Goal: Task Accomplishment & Management: Complete application form

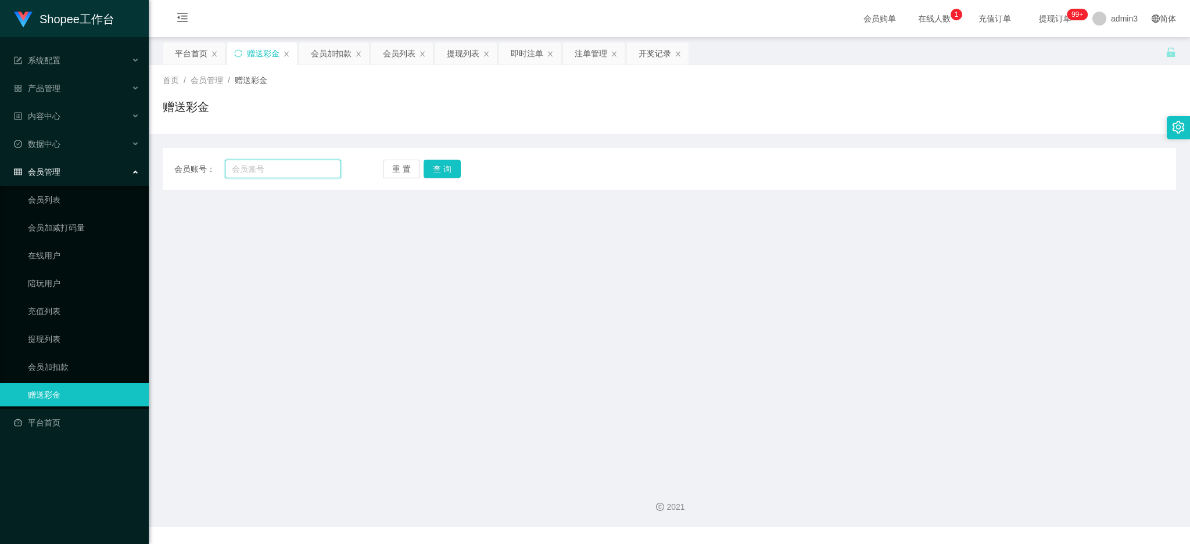
click at [267, 167] on input "text" at bounding box center [283, 169] width 116 height 19
paste input "93558713"
type input "93558713"
click at [434, 167] on button "查 询" at bounding box center [442, 169] width 37 height 19
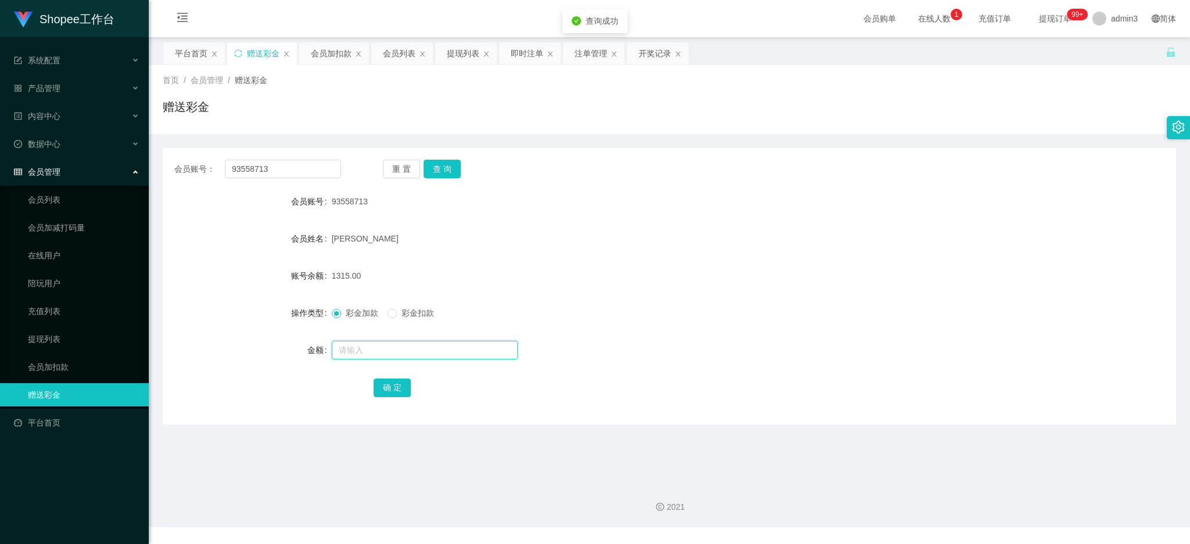
click at [403, 350] on input "text" at bounding box center [425, 350] width 186 height 19
paste input "4000"
type input "4000"
click at [393, 376] on div "确 定" at bounding box center [669, 387] width 591 height 23
click at [396, 391] on button "确 定" at bounding box center [392, 388] width 37 height 19
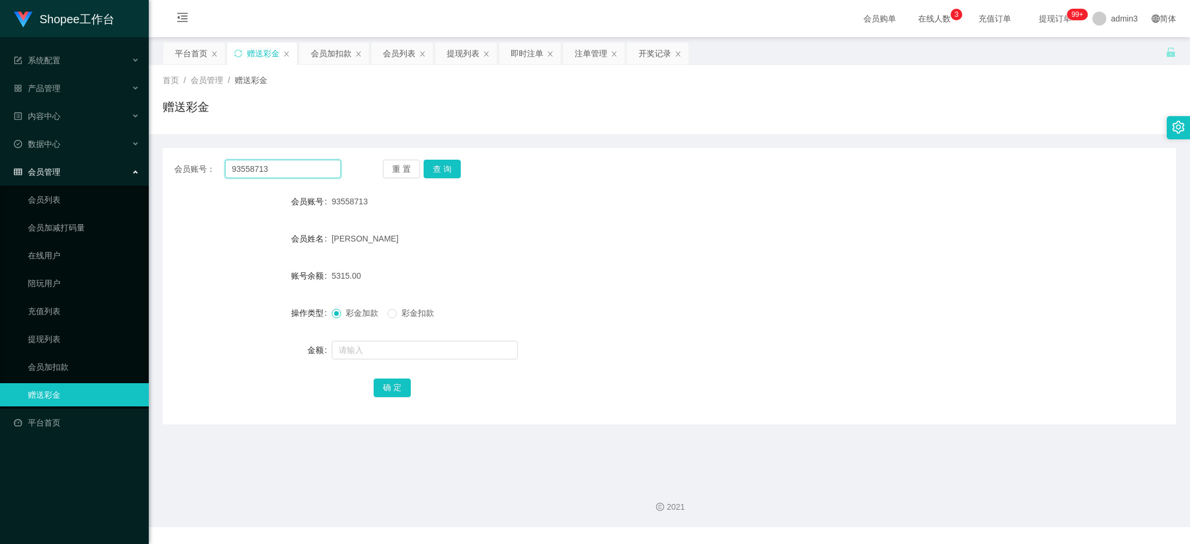
click at [263, 162] on input "93558713" at bounding box center [283, 169] width 116 height 19
paste input "shawnlsf"
type input "shawnlsf"
click at [432, 180] on div "会员账号： shawnlsf 重 置 查 询 会员账号 93558713 会员姓名 Liu Bing 账号余额 5315.00 操作类型 彩金加款 彩金扣款 …" at bounding box center [669, 286] width 1013 height 277
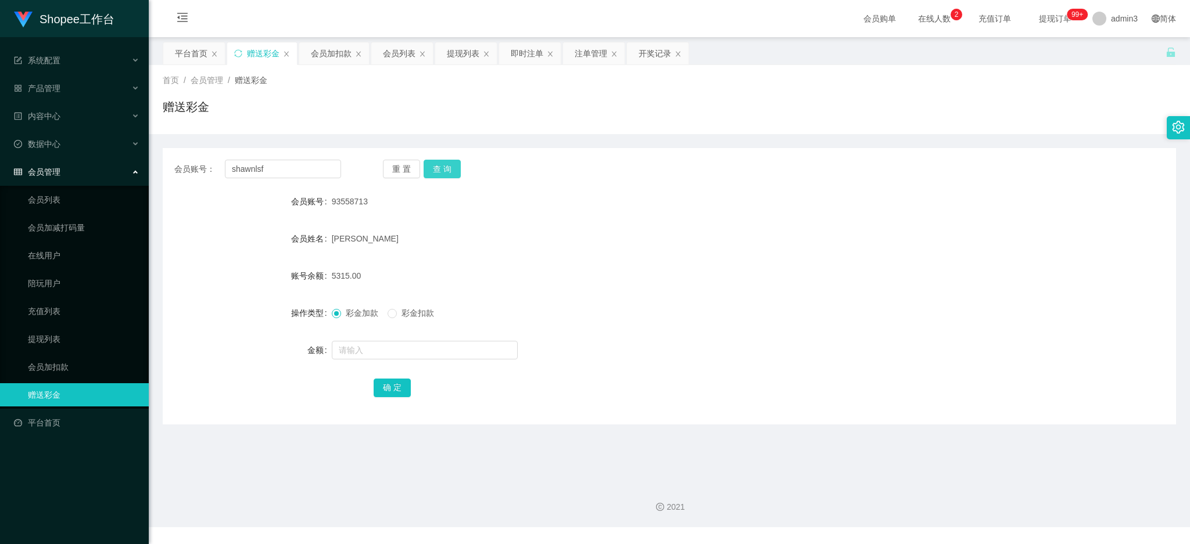
click at [439, 170] on button "查 询" at bounding box center [442, 169] width 37 height 19
click at [414, 341] on input "text" at bounding box center [425, 350] width 186 height 19
paste input "5000"
type input "5000"
click at [383, 392] on button "确 定" at bounding box center [392, 388] width 37 height 19
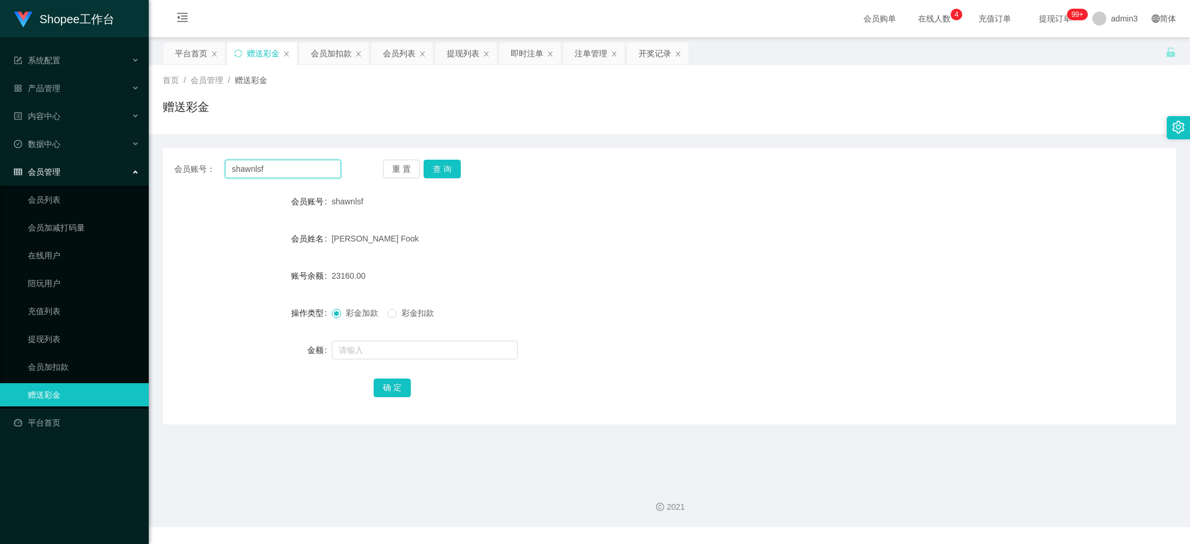
click at [272, 175] on input "shawnlsf" at bounding box center [283, 169] width 116 height 19
paste input "Weng5194"
type input "Weng5194"
click at [435, 168] on button "查 询" at bounding box center [442, 169] width 37 height 19
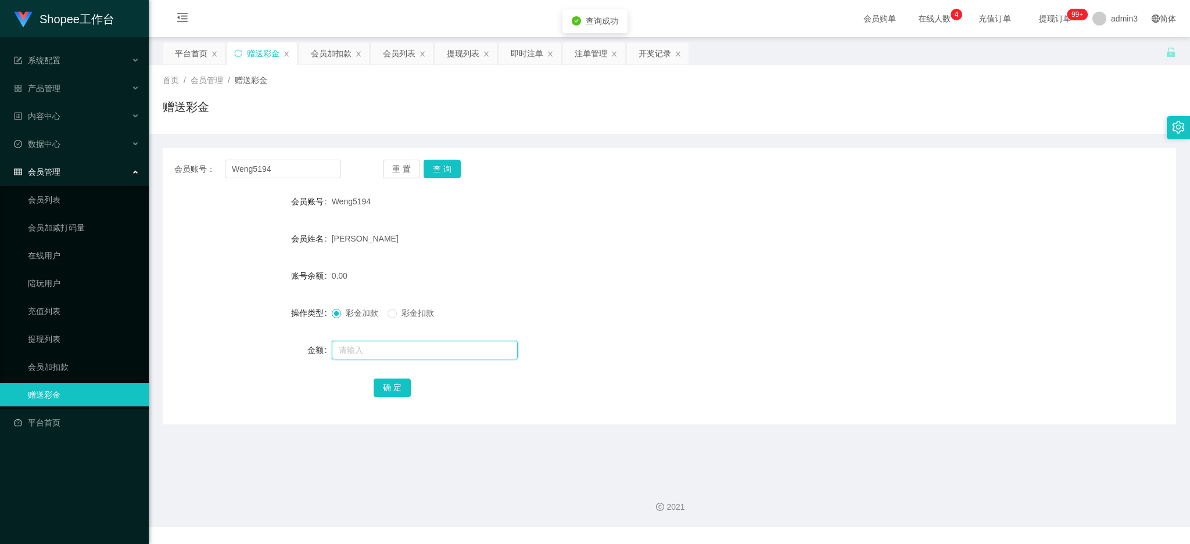
click at [411, 357] on input "text" at bounding box center [425, 350] width 186 height 19
type input "500"
click at [388, 389] on button "确 定" at bounding box center [392, 388] width 37 height 19
click at [290, 170] on input "Weng5194" at bounding box center [283, 169] width 116 height 19
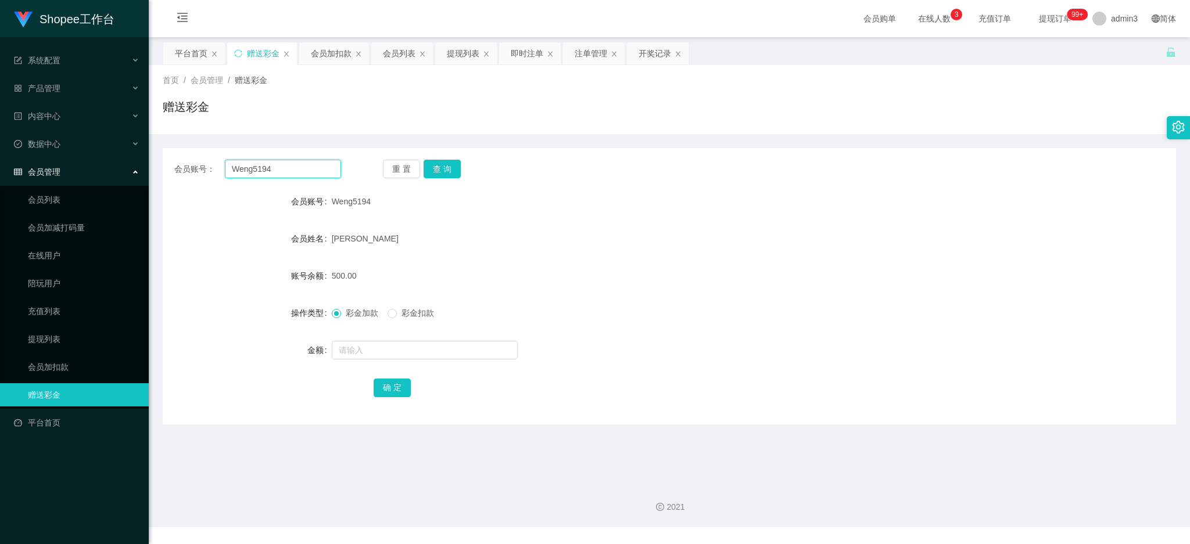
paste input "tooedward19"
type input "tooedward1994"
click at [449, 166] on button "查 询" at bounding box center [442, 169] width 37 height 19
click at [360, 346] on input "text" at bounding box center [425, 350] width 186 height 19
paste input "500"
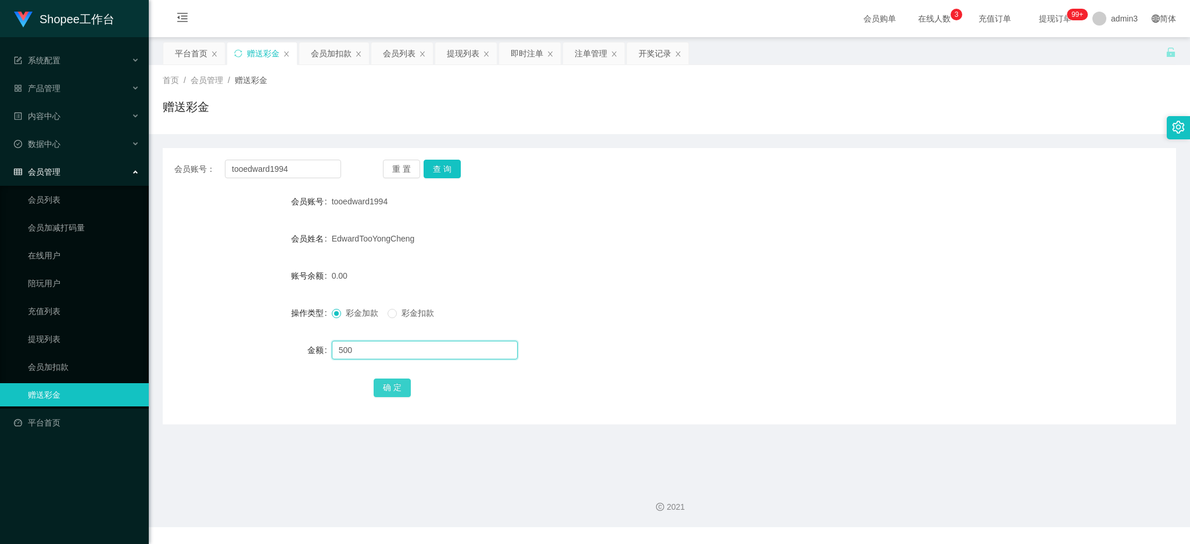
type input "500"
click at [396, 385] on button "确 定" at bounding box center [392, 388] width 37 height 19
click at [302, 167] on input "tooedward1994" at bounding box center [283, 169] width 116 height 19
paste input "Richardteoth"
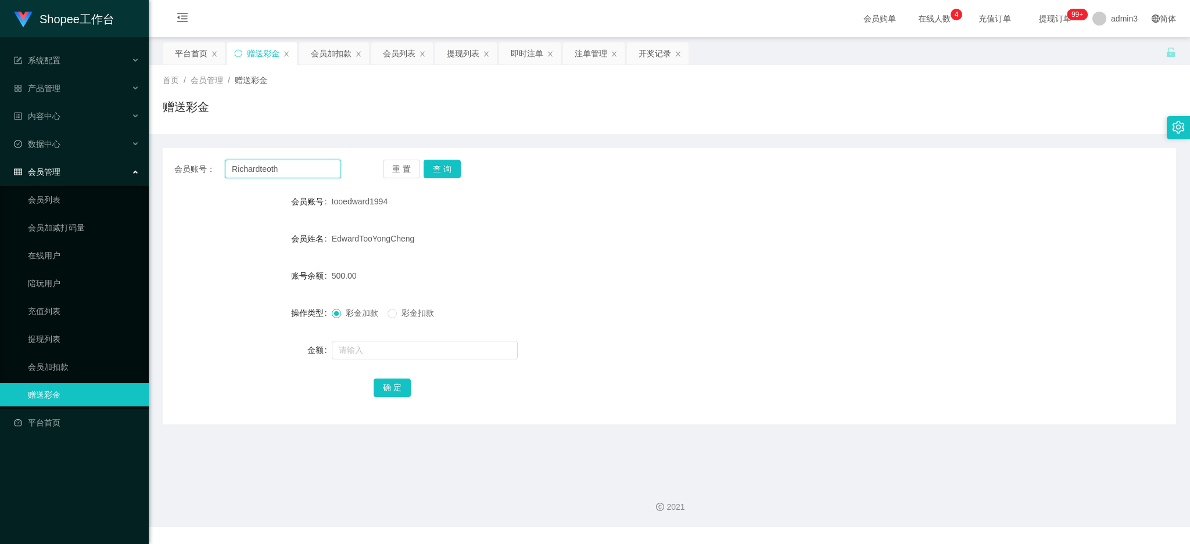
type input "Richardteoth"
click at [459, 167] on div "重 置 查 询" at bounding box center [466, 169] width 167 height 19
click at [447, 166] on button "查 询" at bounding box center [442, 169] width 37 height 19
click at [394, 347] on input "text" at bounding box center [425, 350] width 186 height 19
type input "500"
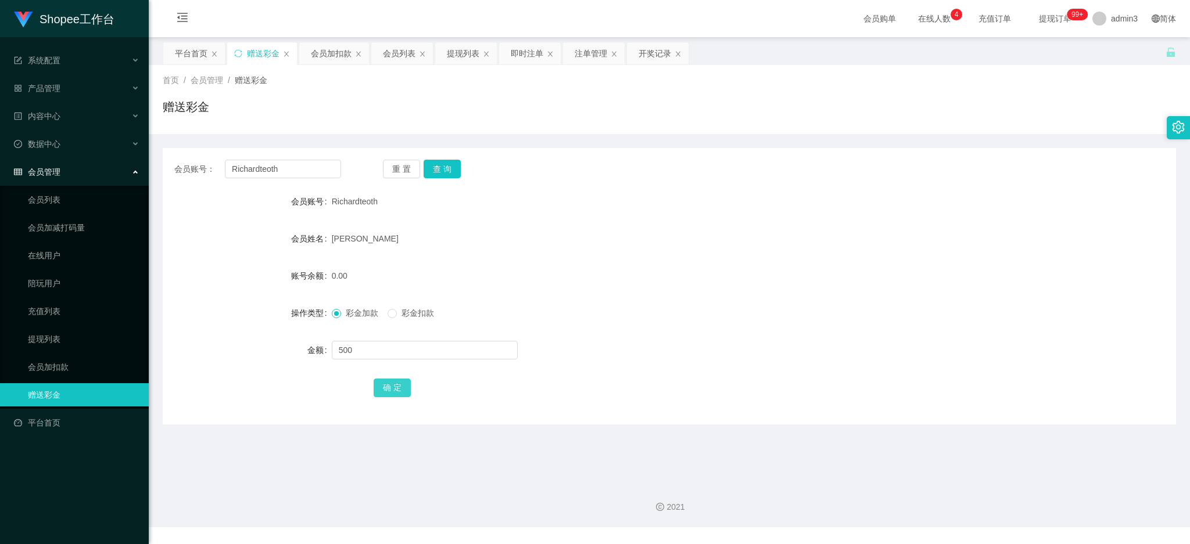
click at [401, 382] on button "确 定" at bounding box center [392, 388] width 37 height 19
click at [313, 164] on input "Richardteoth" at bounding box center [283, 169] width 116 height 19
paste input "skyjadonlim"
type input "skyjadonlim"
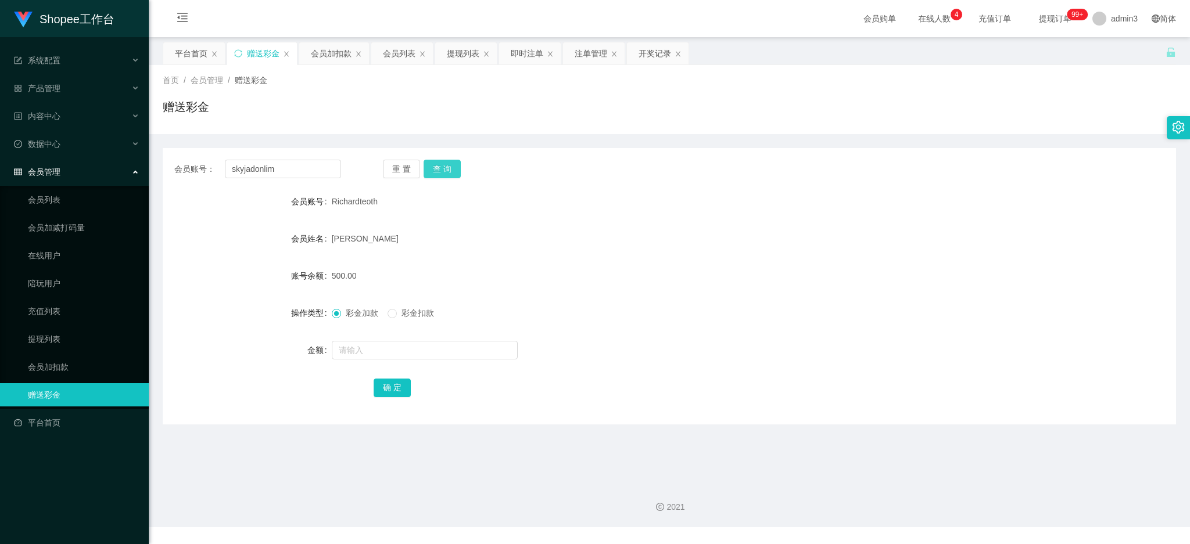
click at [452, 165] on button "查 询" at bounding box center [442, 169] width 37 height 19
click at [396, 352] on input "text" at bounding box center [425, 350] width 186 height 19
type input "500"
click at [397, 393] on button "确 定" at bounding box center [392, 388] width 37 height 19
click at [290, 160] on input "skyjadonlim" at bounding box center [283, 169] width 116 height 19
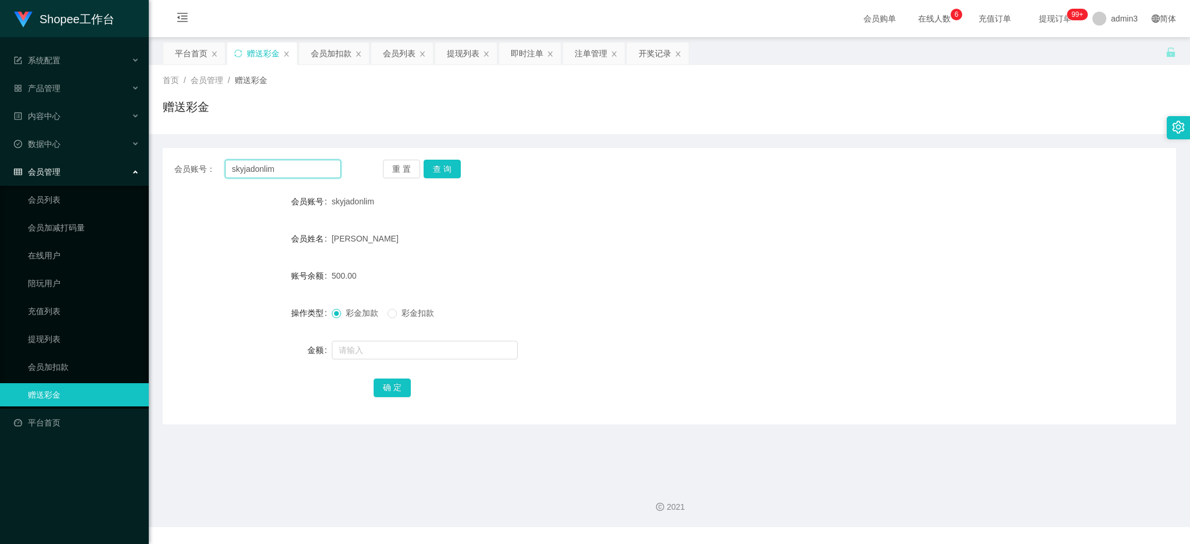
click at [286, 171] on input "skyjadonlim" at bounding box center [283, 169] width 116 height 19
paste input "Wong86518782"
type input "Wong86518782"
click at [417, 167] on button "重 置" at bounding box center [401, 169] width 37 height 19
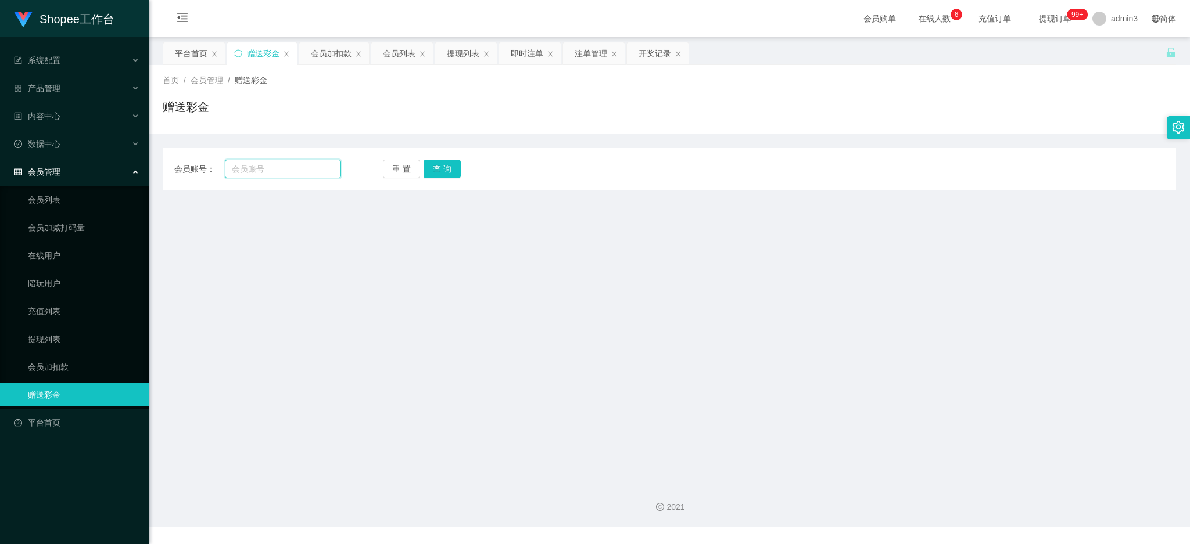
click at [311, 170] on input "text" at bounding box center [283, 169] width 116 height 19
paste input "Wong86518782"
click at [311, 170] on input "Wong86518782" at bounding box center [283, 169] width 116 height 19
type input "Wong86518782"
click at [439, 171] on button "查 询" at bounding box center [442, 169] width 37 height 19
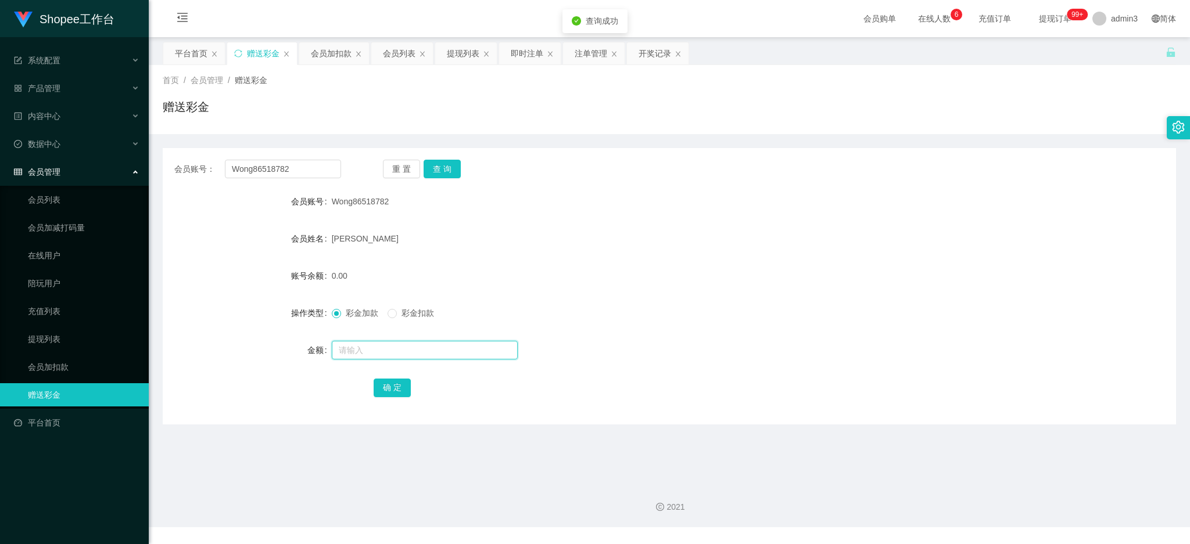
click at [352, 349] on input "text" at bounding box center [425, 350] width 186 height 19
type input "500"
click at [384, 397] on div "确 定" at bounding box center [669, 387] width 591 height 23
click at [386, 374] on form "会员账号 Wong86518782 会员姓名 wong siew ong 账号余额 0.00 操作类型 彩金加款 彩金扣款 金额 500 确 定" at bounding box center [669, 294] width 1013 height 209
click at [391, 392] on button "确 定" at bounding box center [392, 388] width 37 height 19
